Goal: Navigation & Orientation: Understand site structure

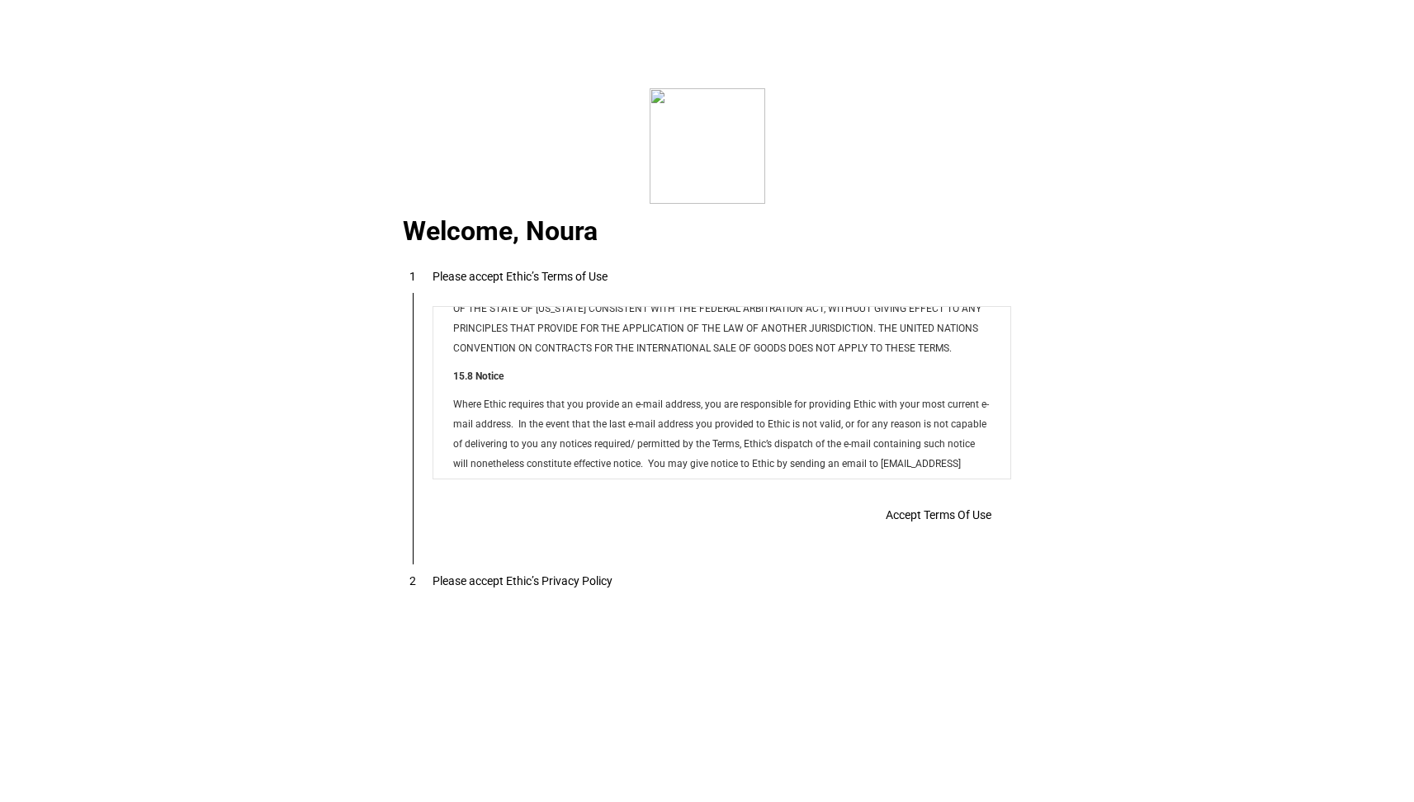
scroll to position [13363, 0]
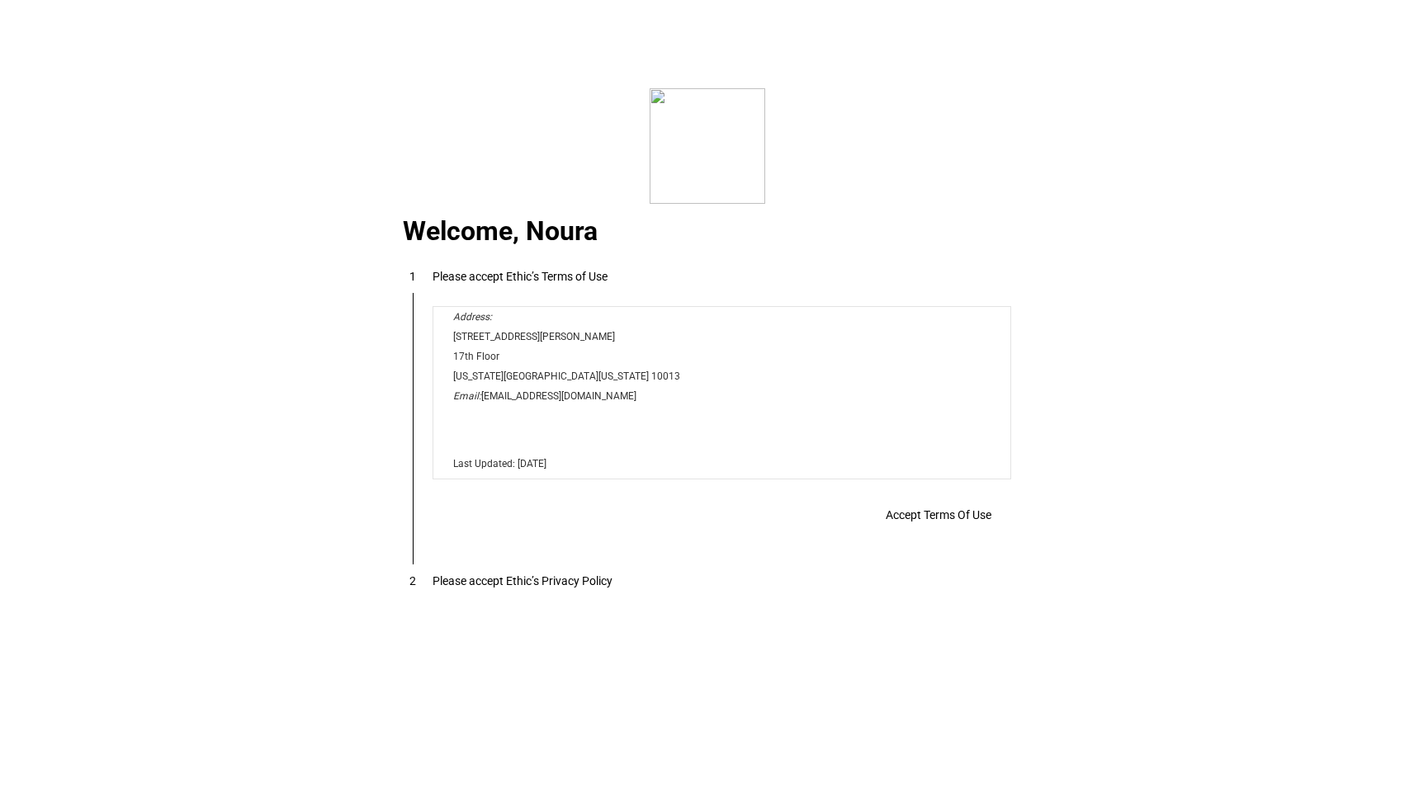
click at [936, 514] on span "Accept Terms Of Use" at bounding box center [938, 514] width 106 height 13
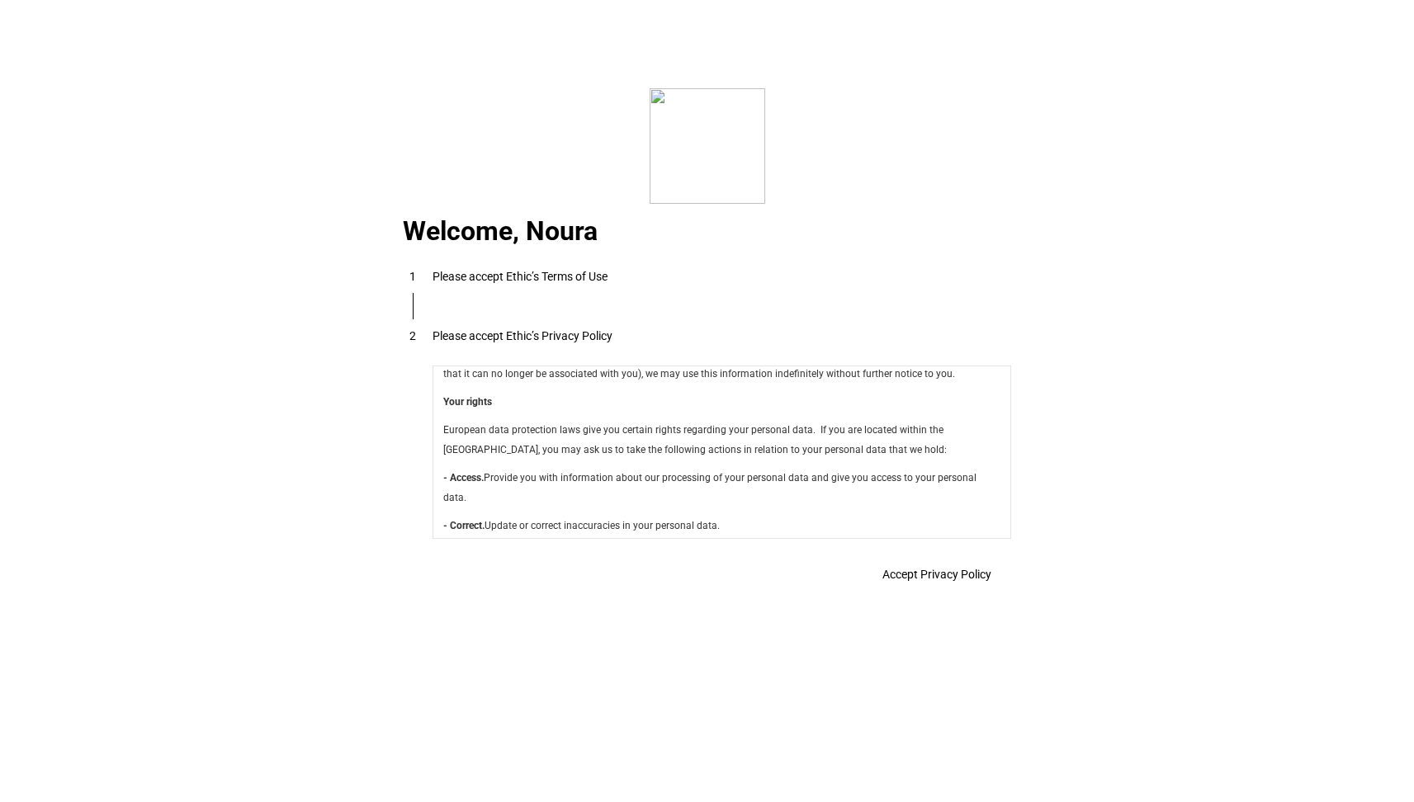
scroll to position [5874, 0]
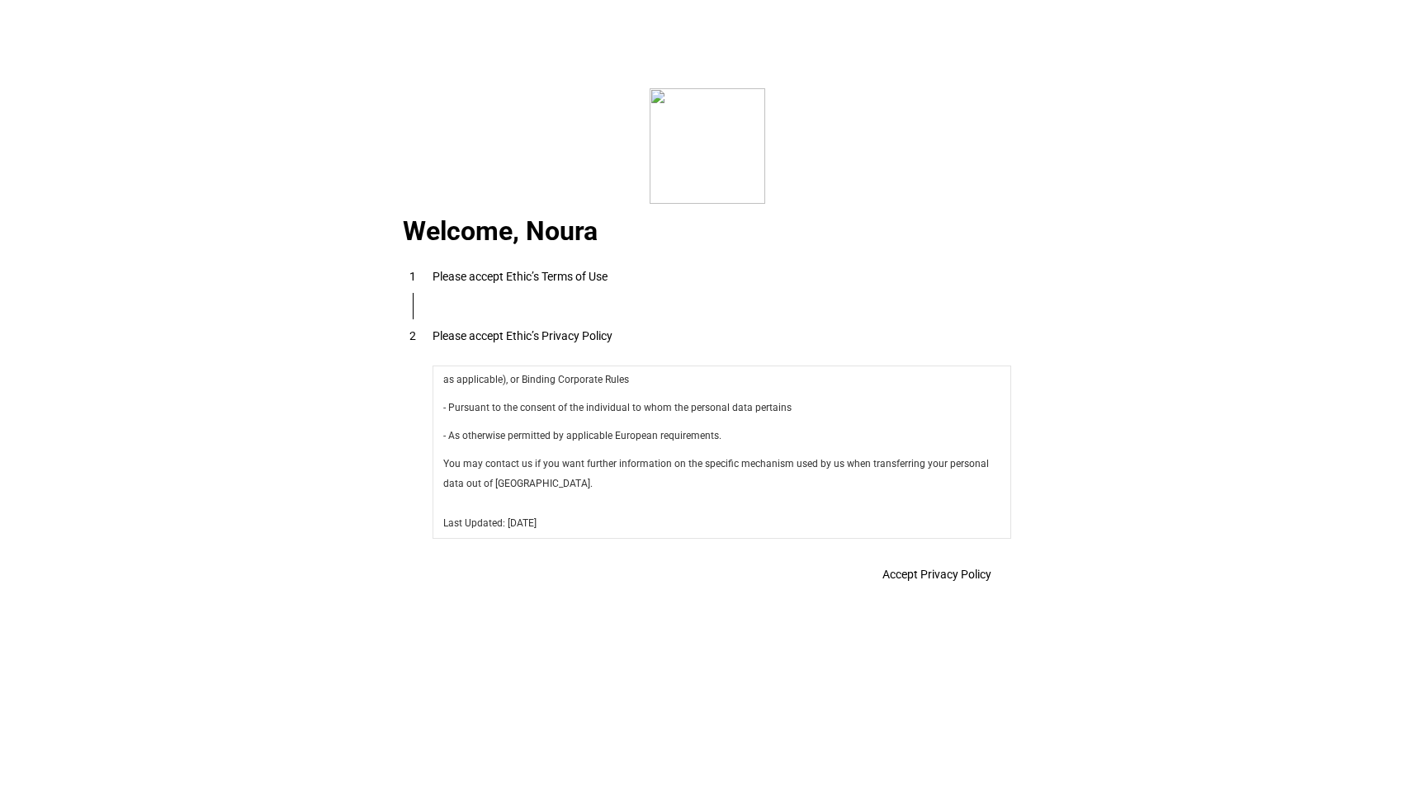
click at [912, 579] on span "Accept Privacy Policy" at bounding box center [936, 574] width 109 height 13
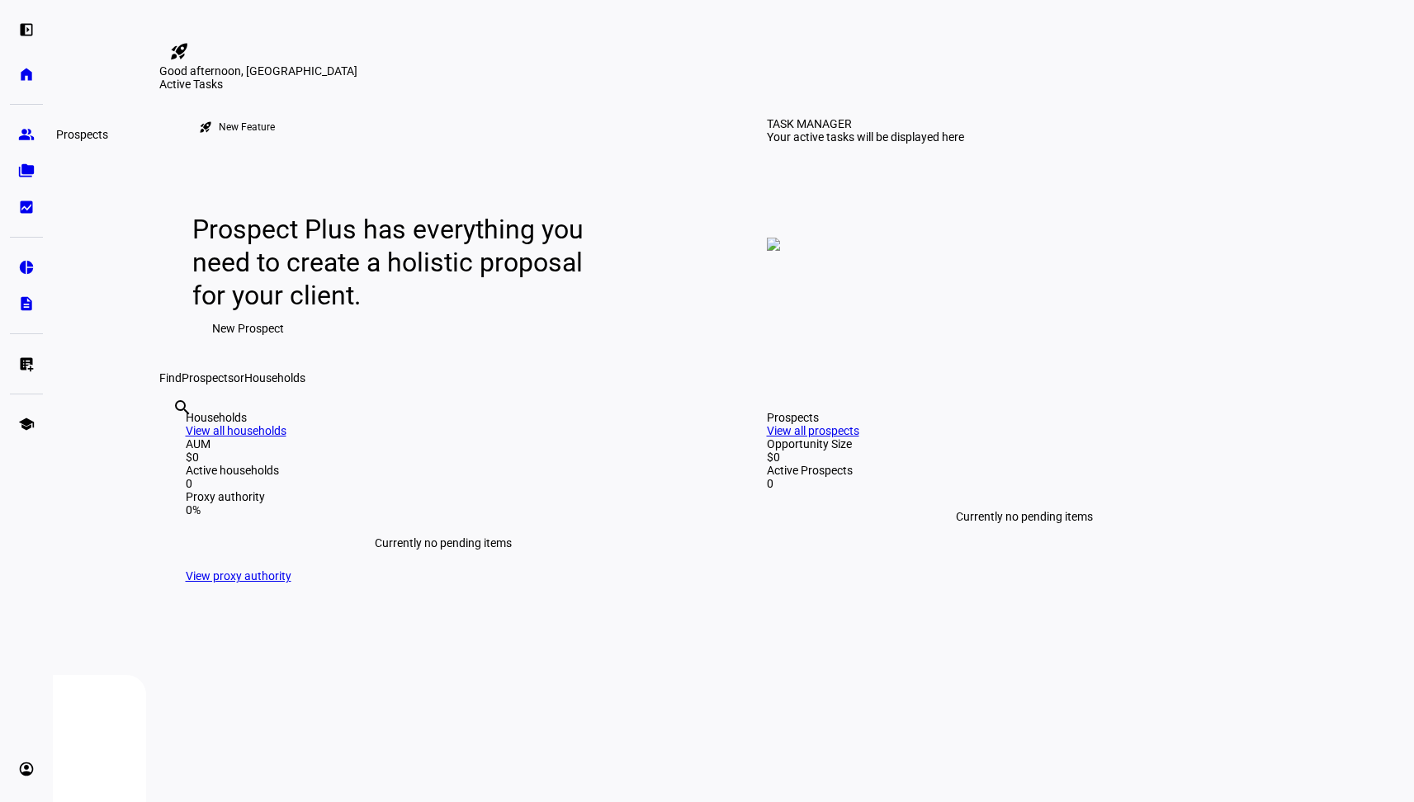
click at [21, 129] on eth-mat-symbol "group" at bounding box center [26, 134] width 17 height 17
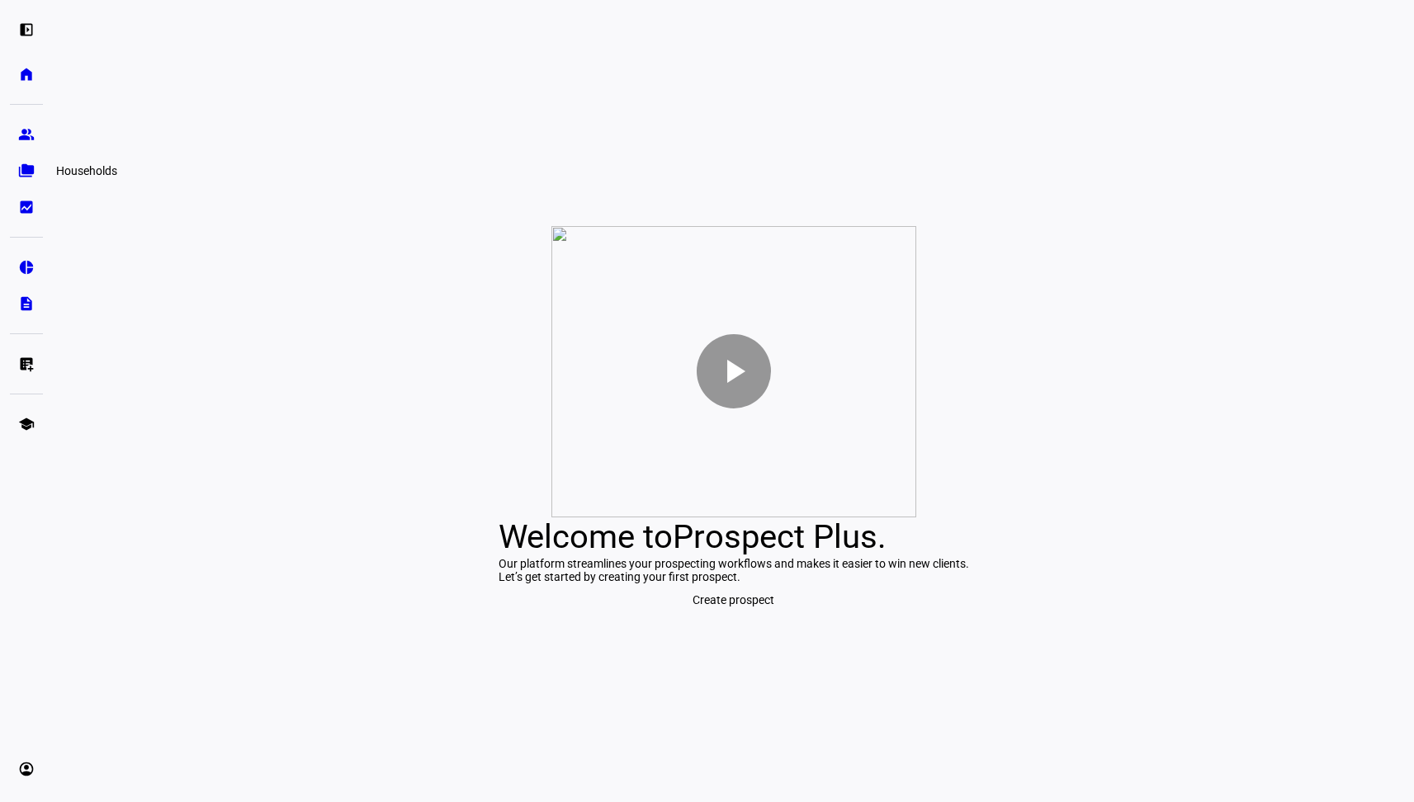
click at [24, 180] on link "folder_copy Households" at bounding box center [26, 170] width 33 height 33
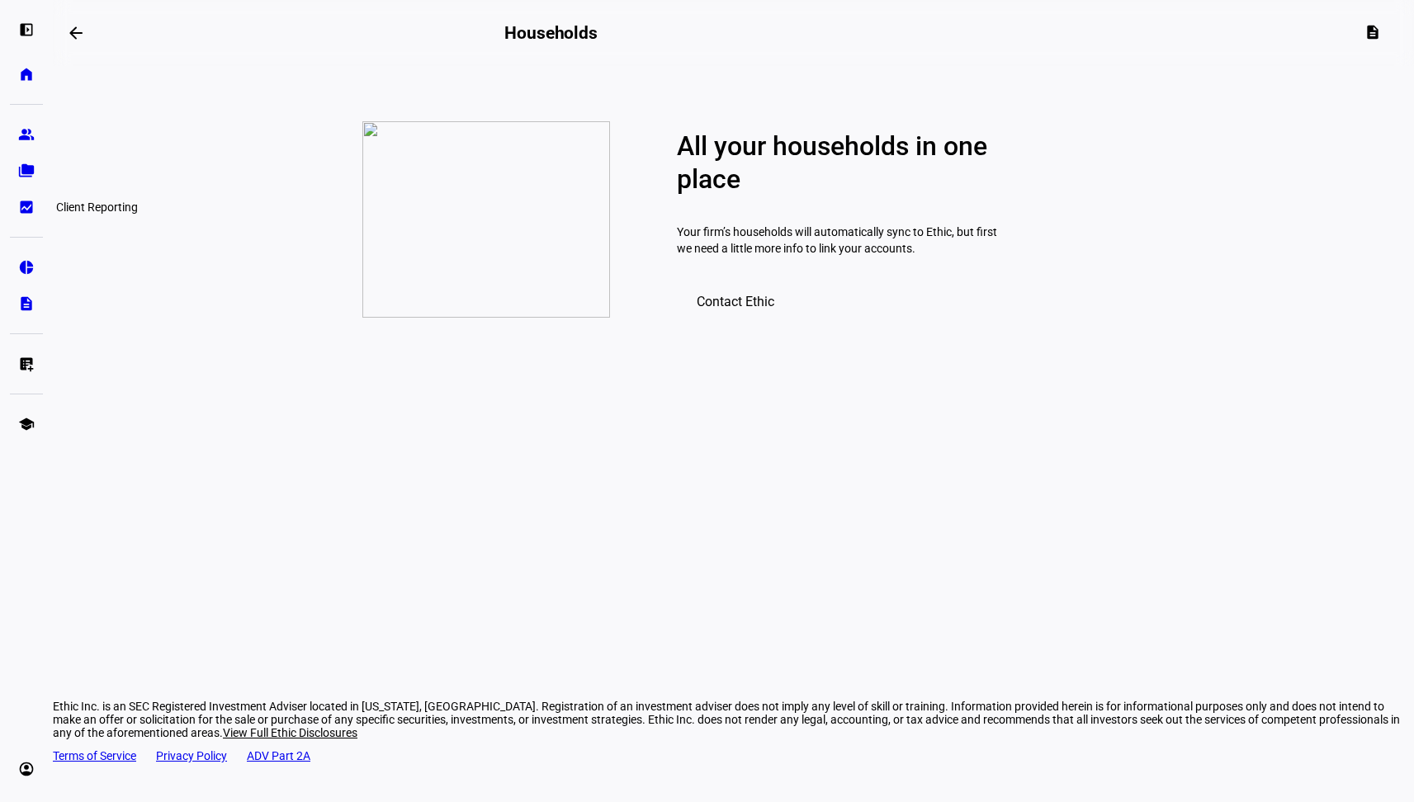
click at [21, 204] on eth-mat-symbol "bid_landscape" at bounding box center [26, 207] width 17 height 17
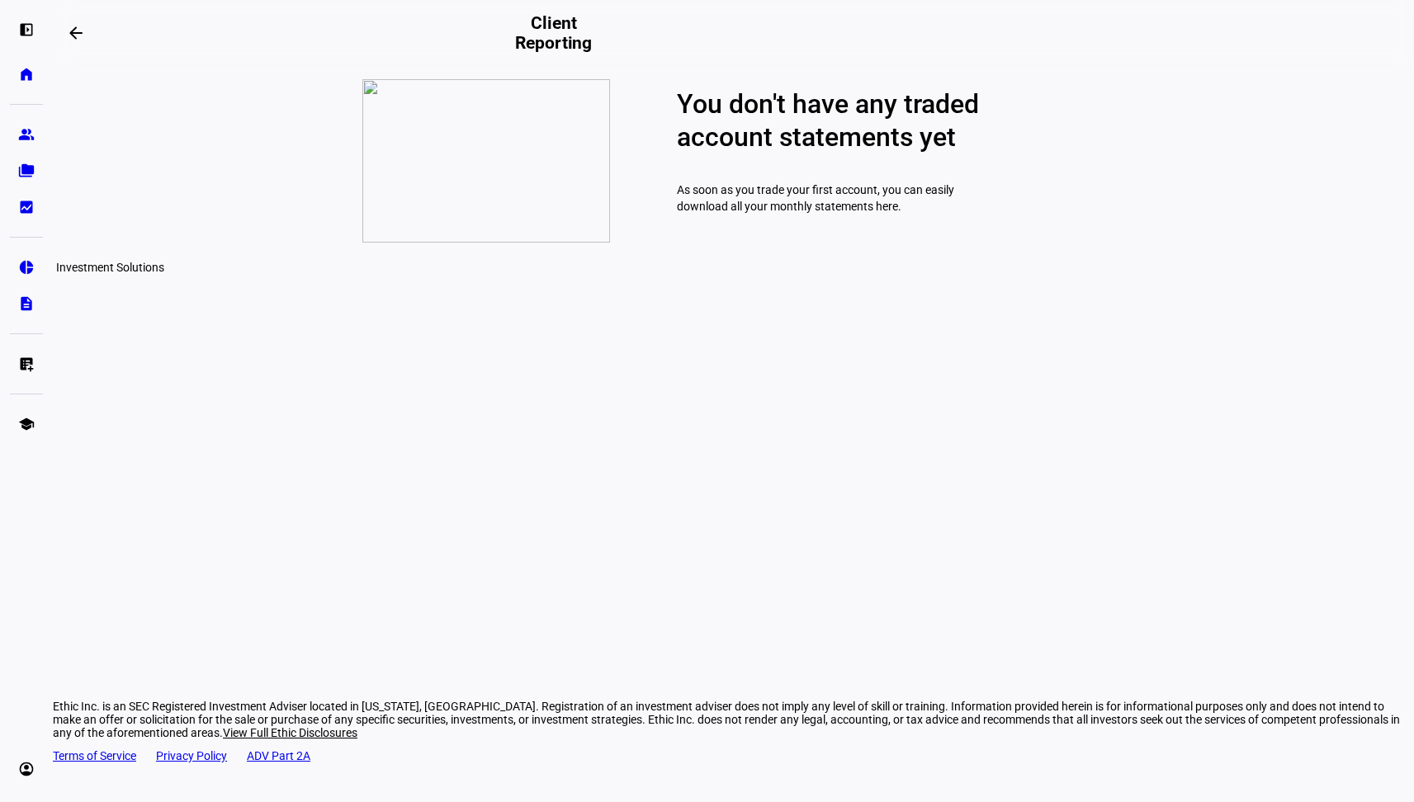
click at [17, 260] on link "pie_chart Investment Solutions" at bounding box center [26, 267] width 33 height 33
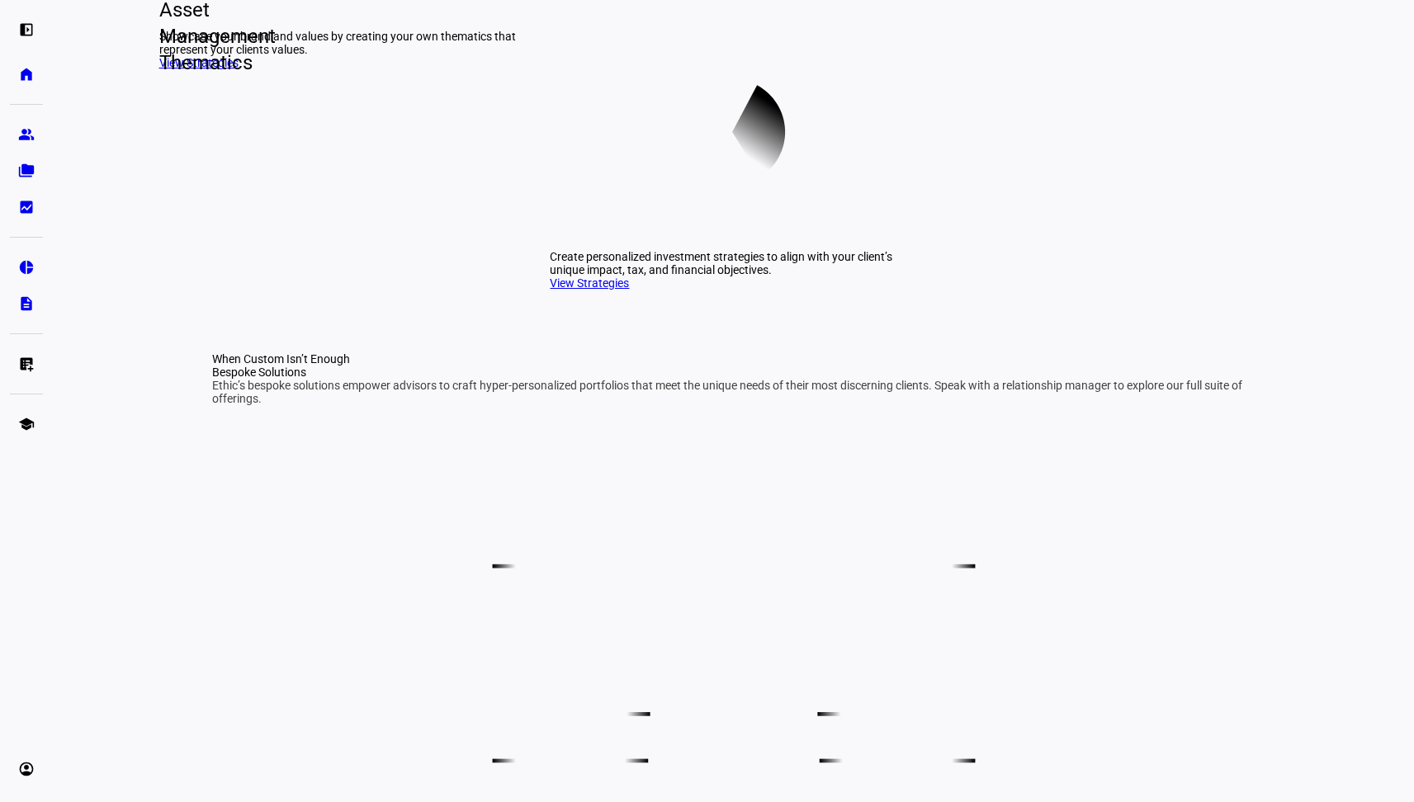
scroll to position [552, 0]
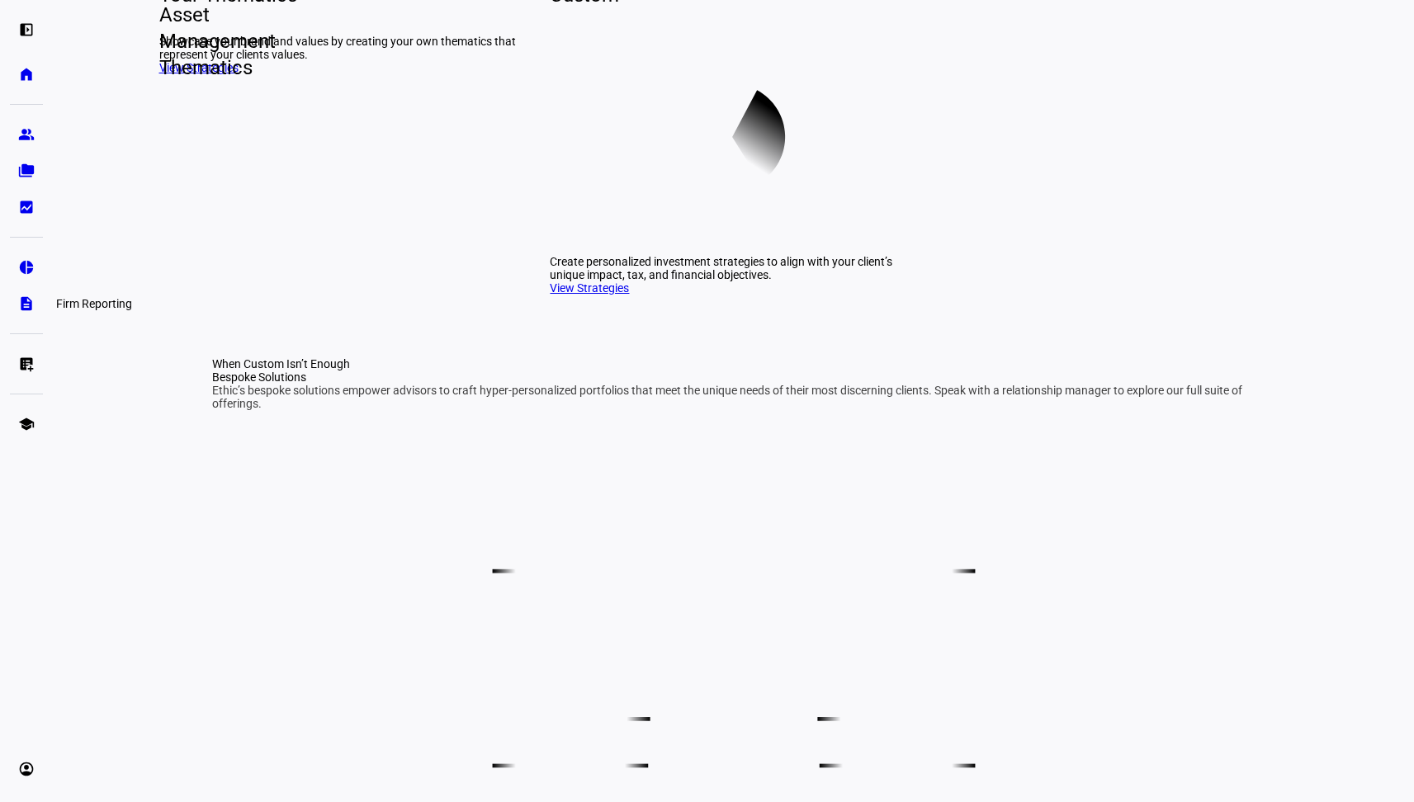
click at [17, 300] on link "description Firm Reporting" at bounding box center [26, 303] width 33 height 33
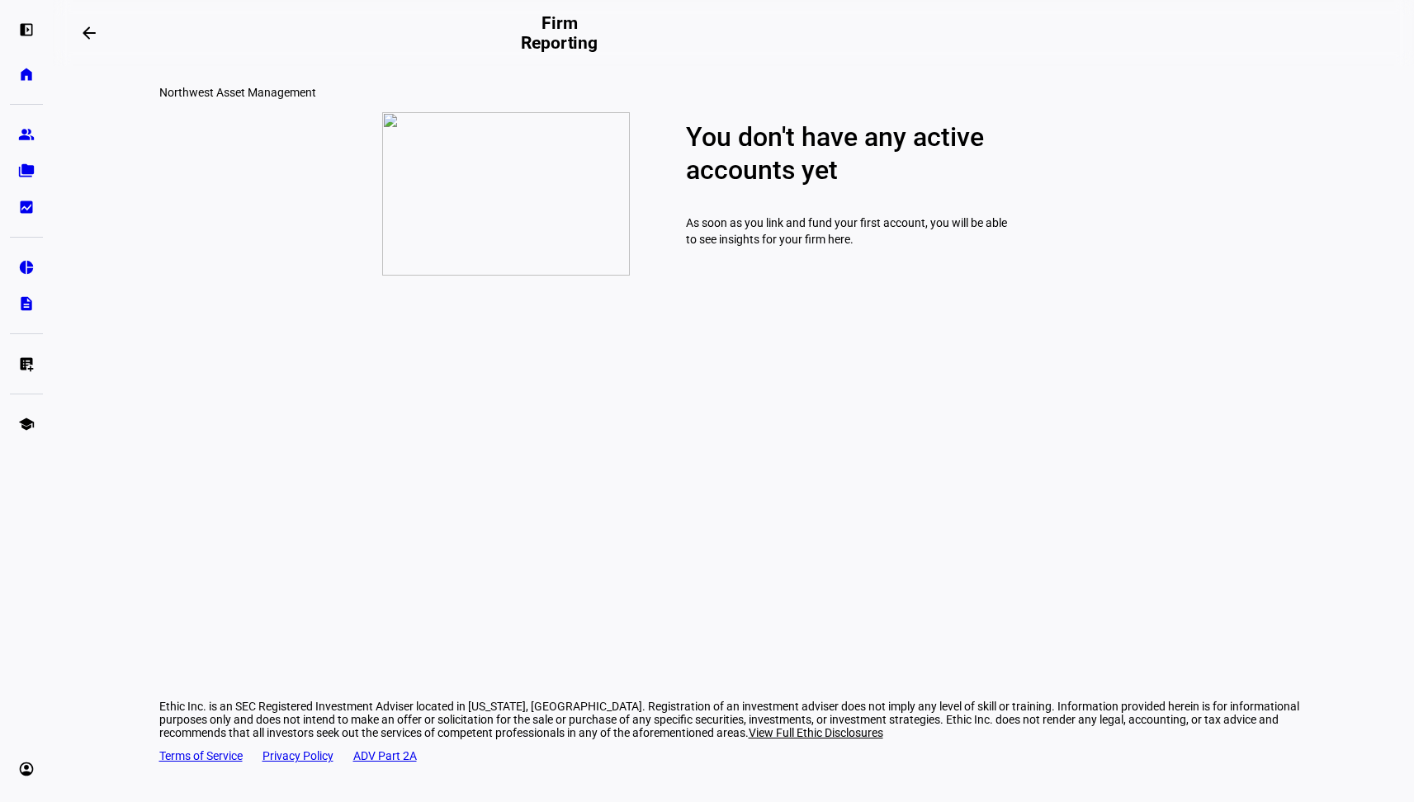
click at [91, 32] on mat-icon "arrow_backwards" at bounding box center [89, 33] width 20 height 20
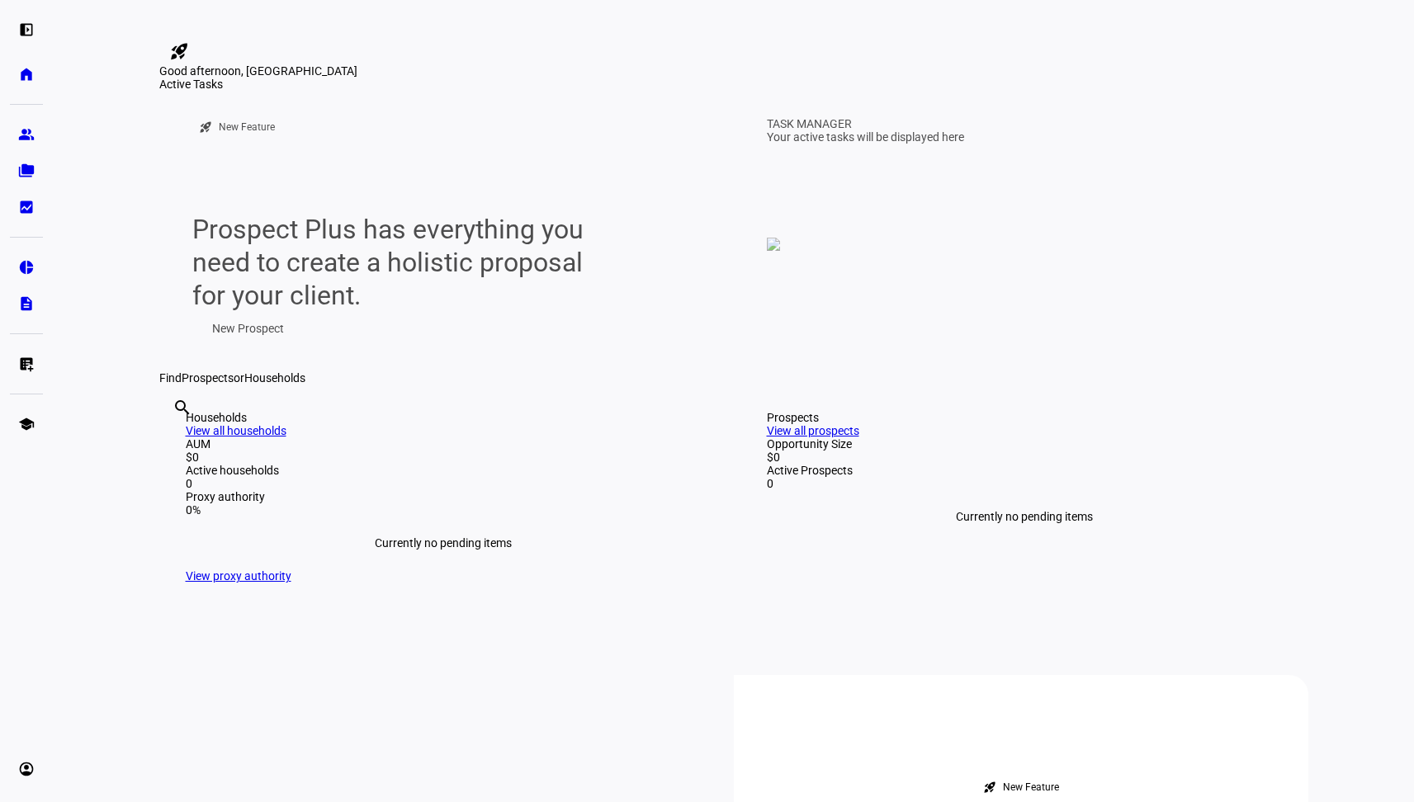
scroll to position [702, 0]
